Goal: Transaction & Acquisition: Purchase product/service

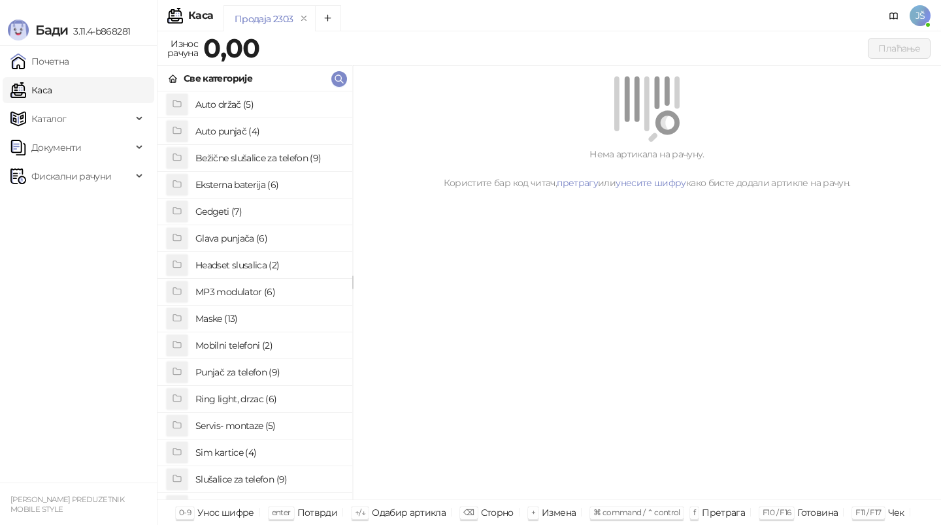
click at [27, 9] on div "[PERSON_NAME] 3.11.4-b868281" at bounding box center [78, 23] width 157 height 46
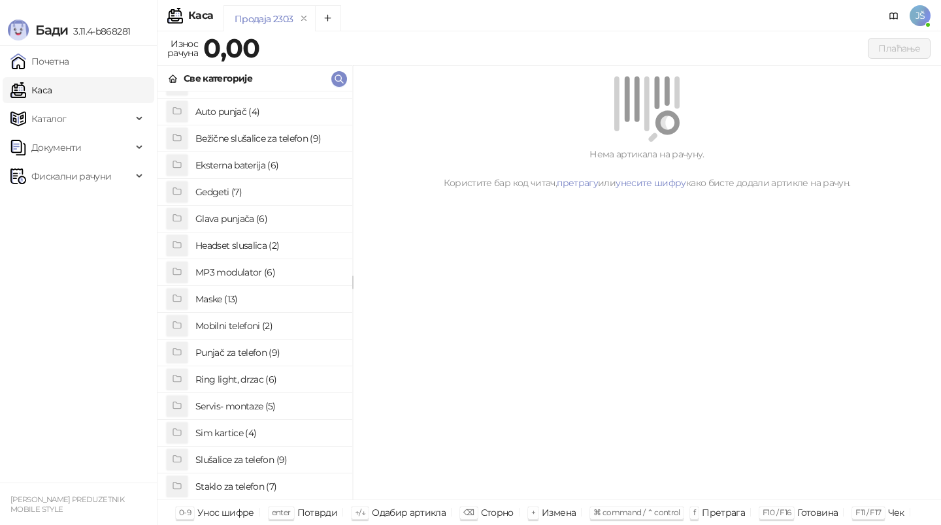
scroll to position [21, 0]
click at [258, 486] on h4 "Staklo za telefon (7)" at bounding box center [268, 485] width 146 height 21
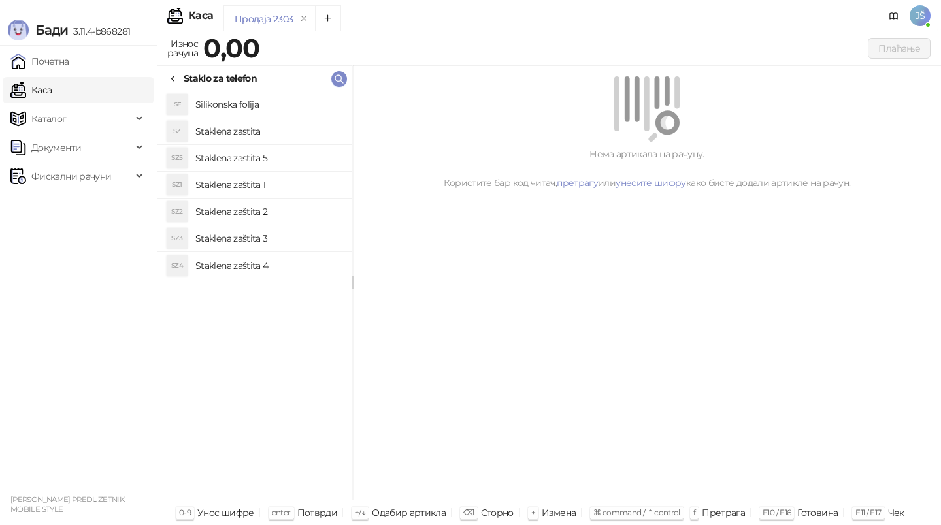
click at [268, 182] on h4 "Staklena zaštita 1" at bounding box center [268, 184] width 146 height 21
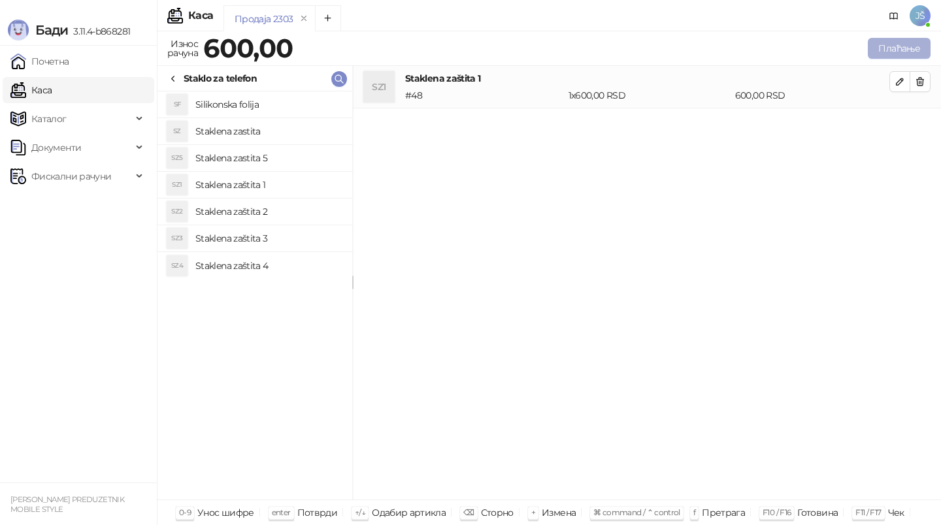
click at [875, 54] on button "Плаћање" at bounding box center [899, 48] width 63 height 21
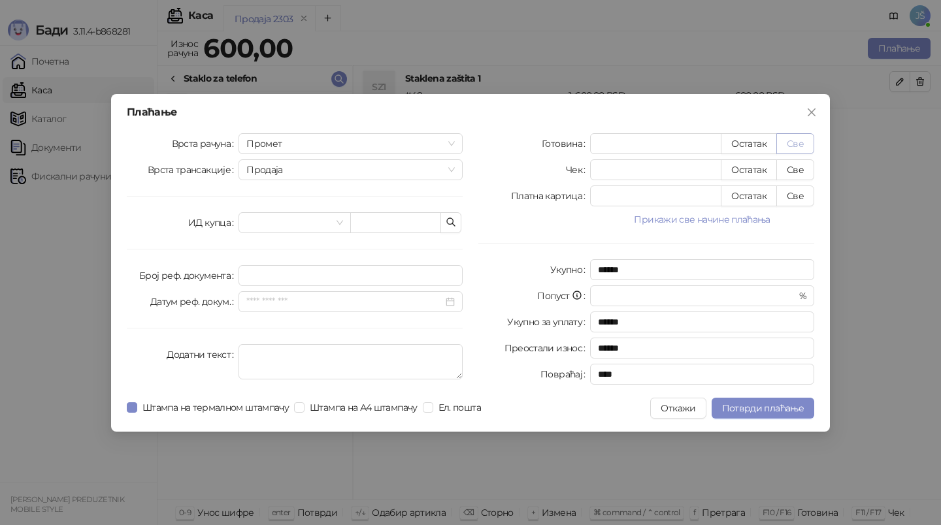
click at [792, 151] on button "Све" at bounding box center [795, 143] width 38 height 21
type input "***"
type input "****"
click at [754, 410] on span "Потврди плаћање" at bounding box center [763, 409] width 82 height 12
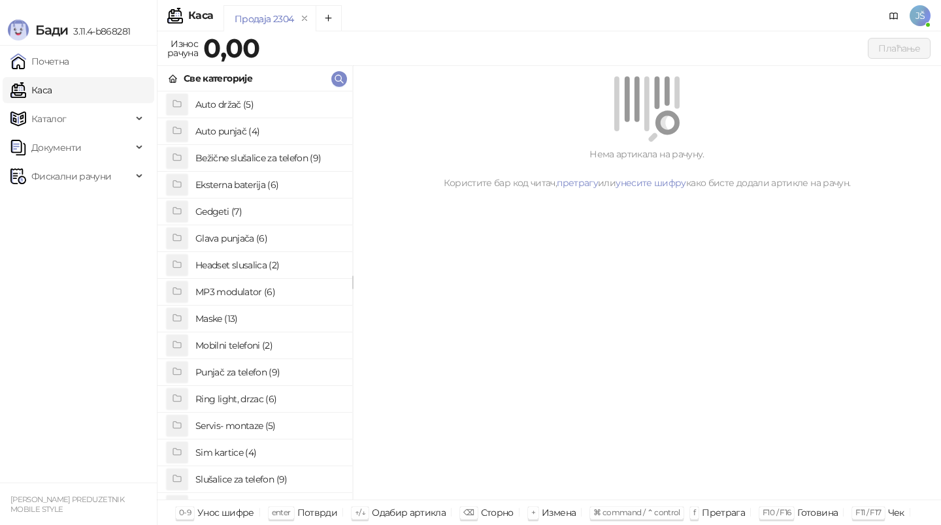
click at [274, 319] on h4 "Maske (13)" at bounding box center [268, 318] width 146 height 21
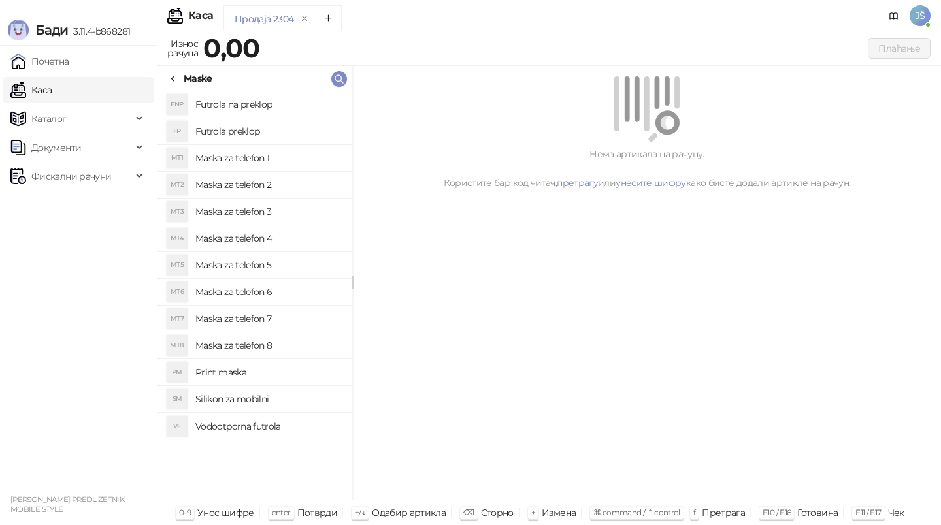
click at [274, 319] on h4 "Maska za telefon 7" at bounding box center [268, 318] width 146 height 21
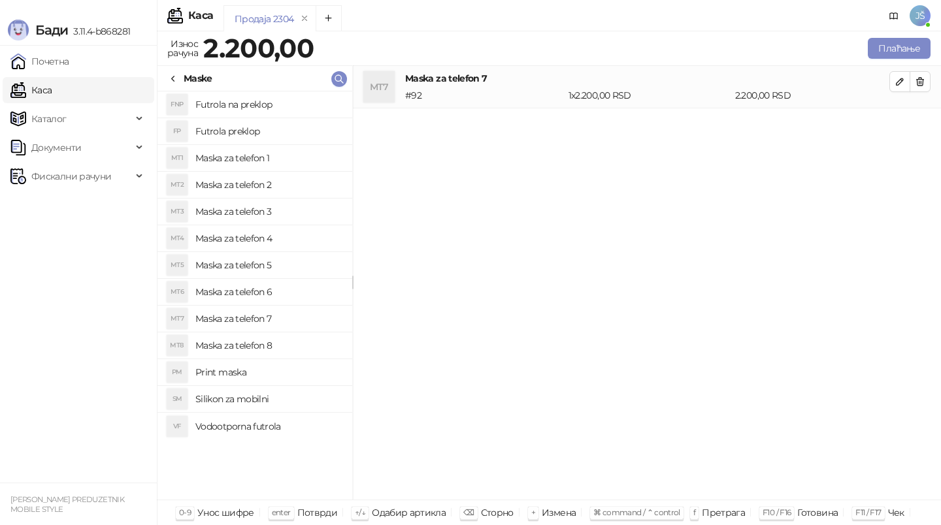
click at [278, 291] on h4 "Maska za telefon 6" at bounding box center [268, 292] width 146 height 21
click at [272, 350] on h4 "Maska za telefon 8" at bounding box center [268, 345] width 146 height 21
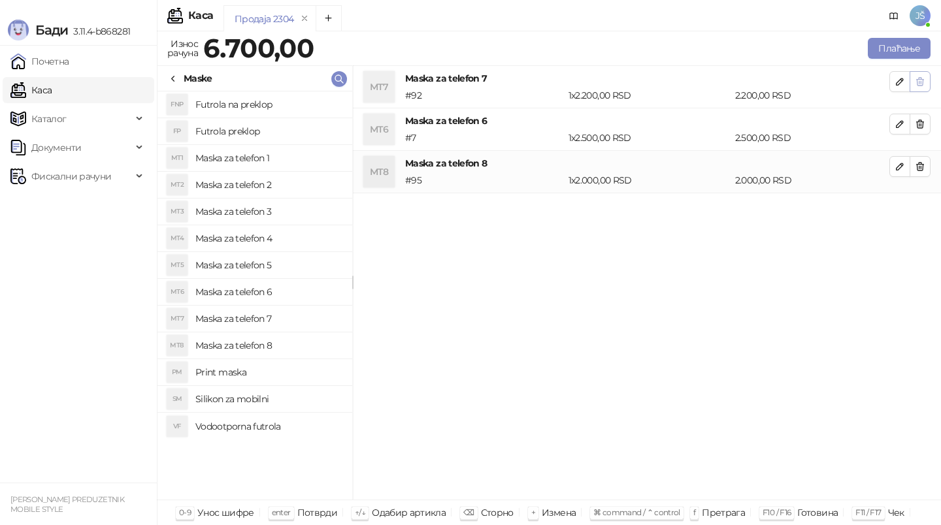
click at [921, 90] on button "button" at bounding box center [920, 81] width 21 height 21
click at [921, 114] on button "button" at bounding box center [920, 124] width 21 height 21
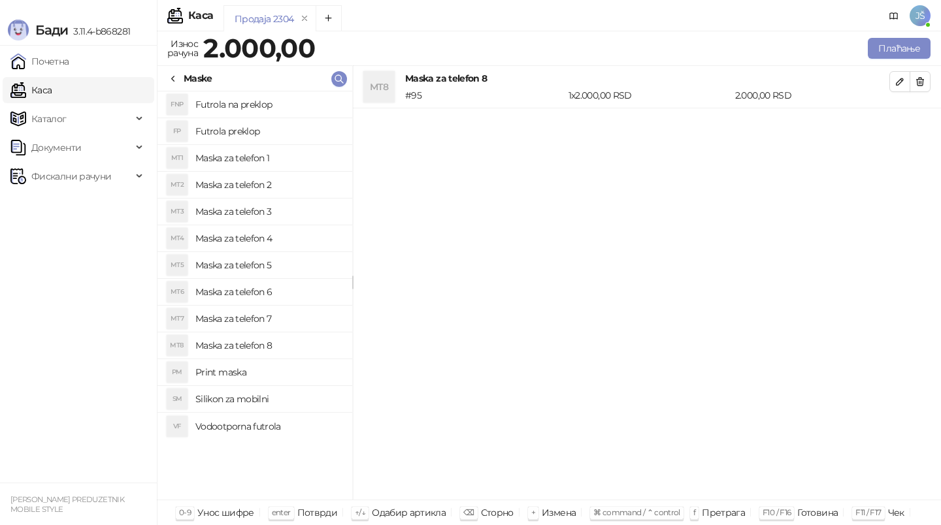
click at [925, 59] on div "Плаћање" at bounding box center [626, 48] width 616 height 26
click at [919, 58] on button "Плаћање" at bounding box center [899, 48] width 63 height 21
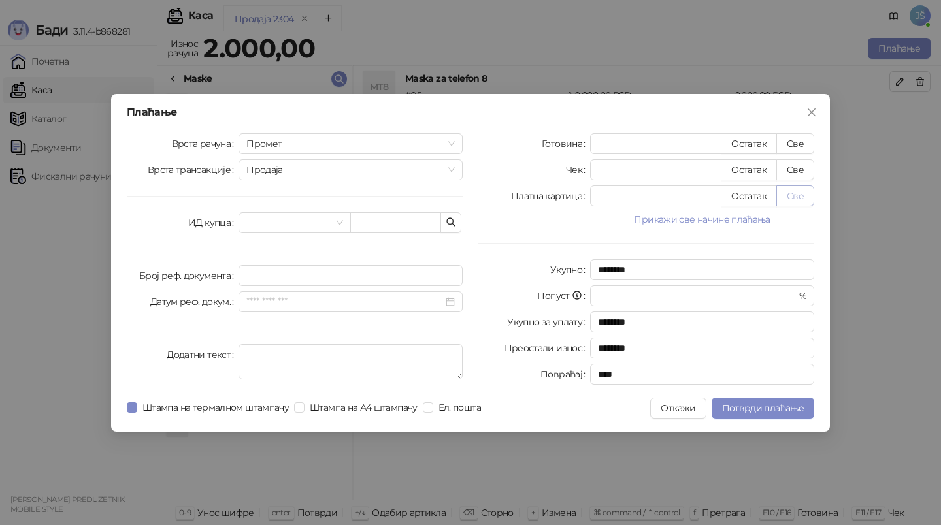
click at [793, 194] on button "Све" at bounding box center [795, 196] width 38 height 21
type input "****"
click at [761, 417] on button "Потврди плаћање" at bounding box center [763, 408] width 103 height 21
